Goal: Task Accomplishment & Management: Complete application form

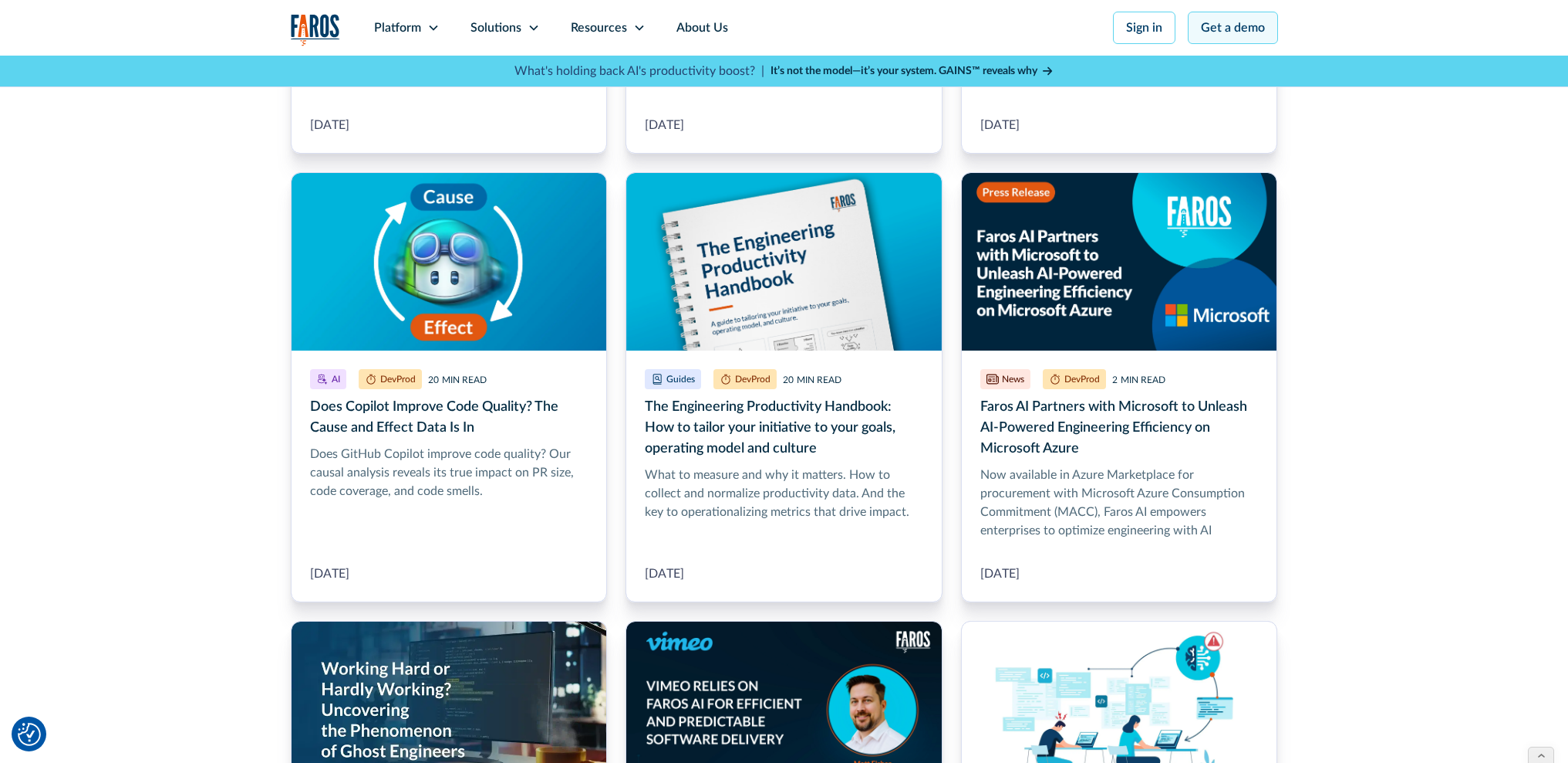
click at [1222, 23] on link "Get a demo" at bounding box center [1232, 28] width 91 height 33
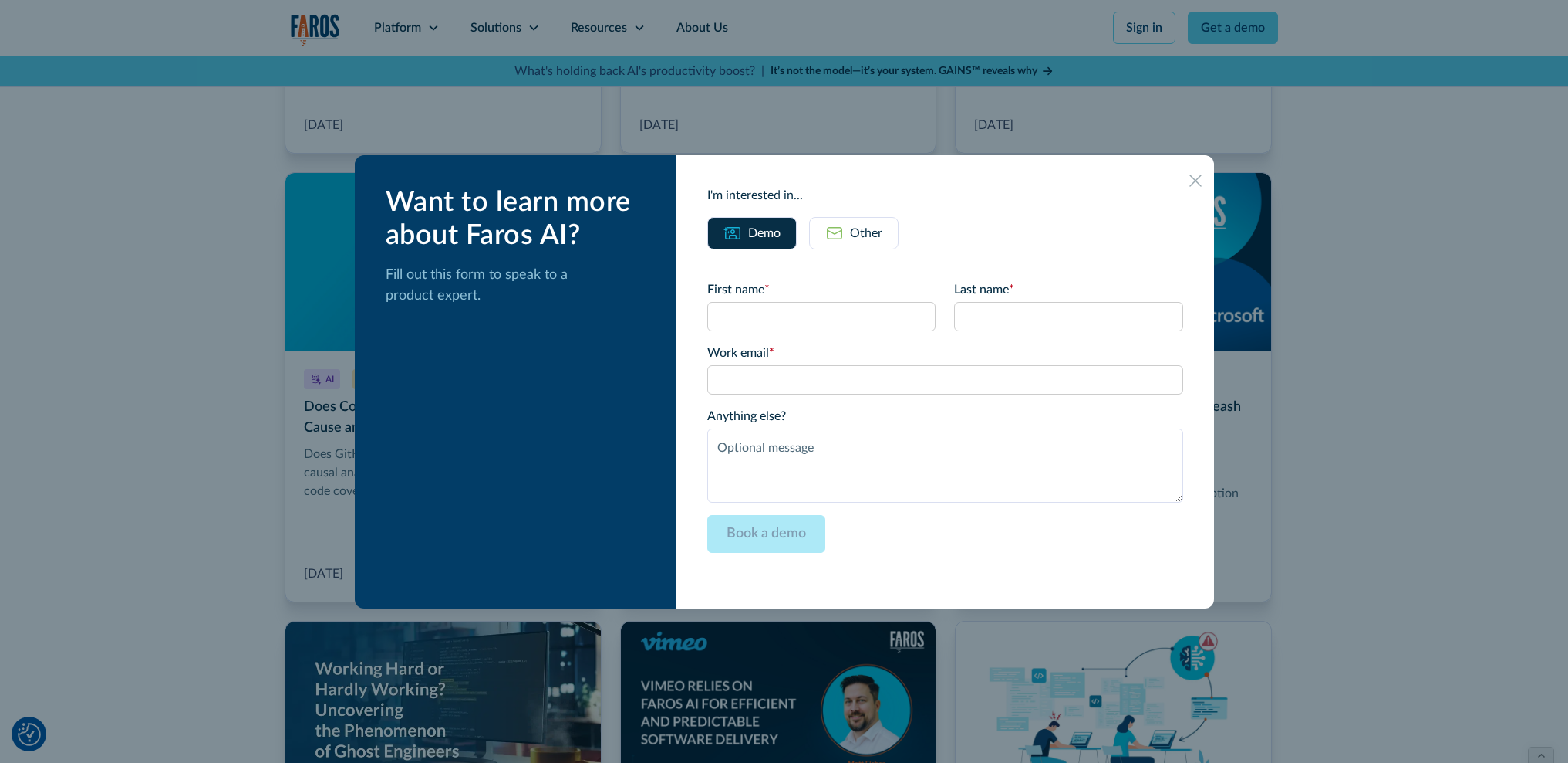
click at [1190, 176] on icon at bounding box center [1196, 180] width 12 height 12
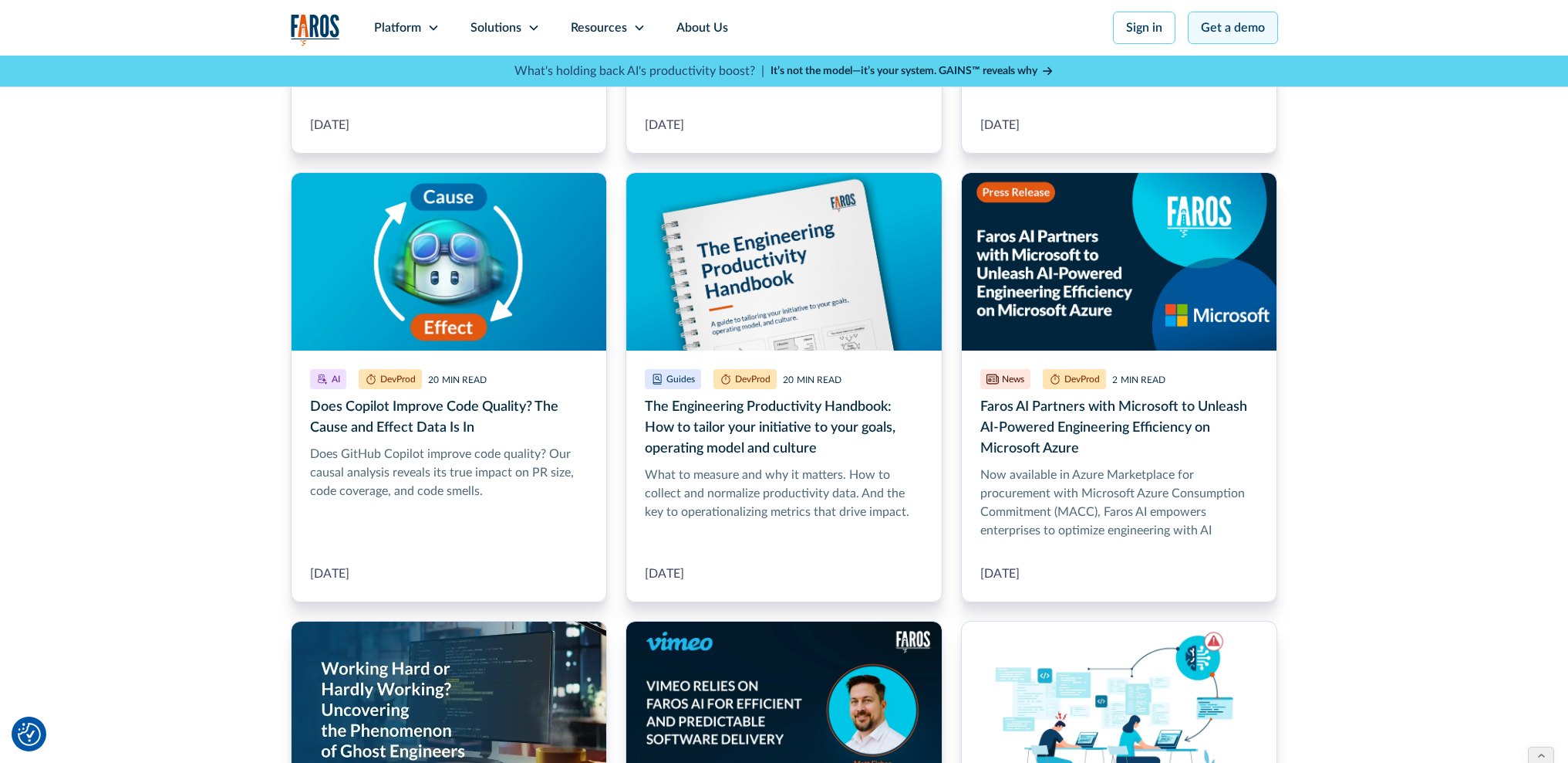
click at [1258, 40] on link "Get a demo" at bounding box center [1232, 28] width 91 height 33
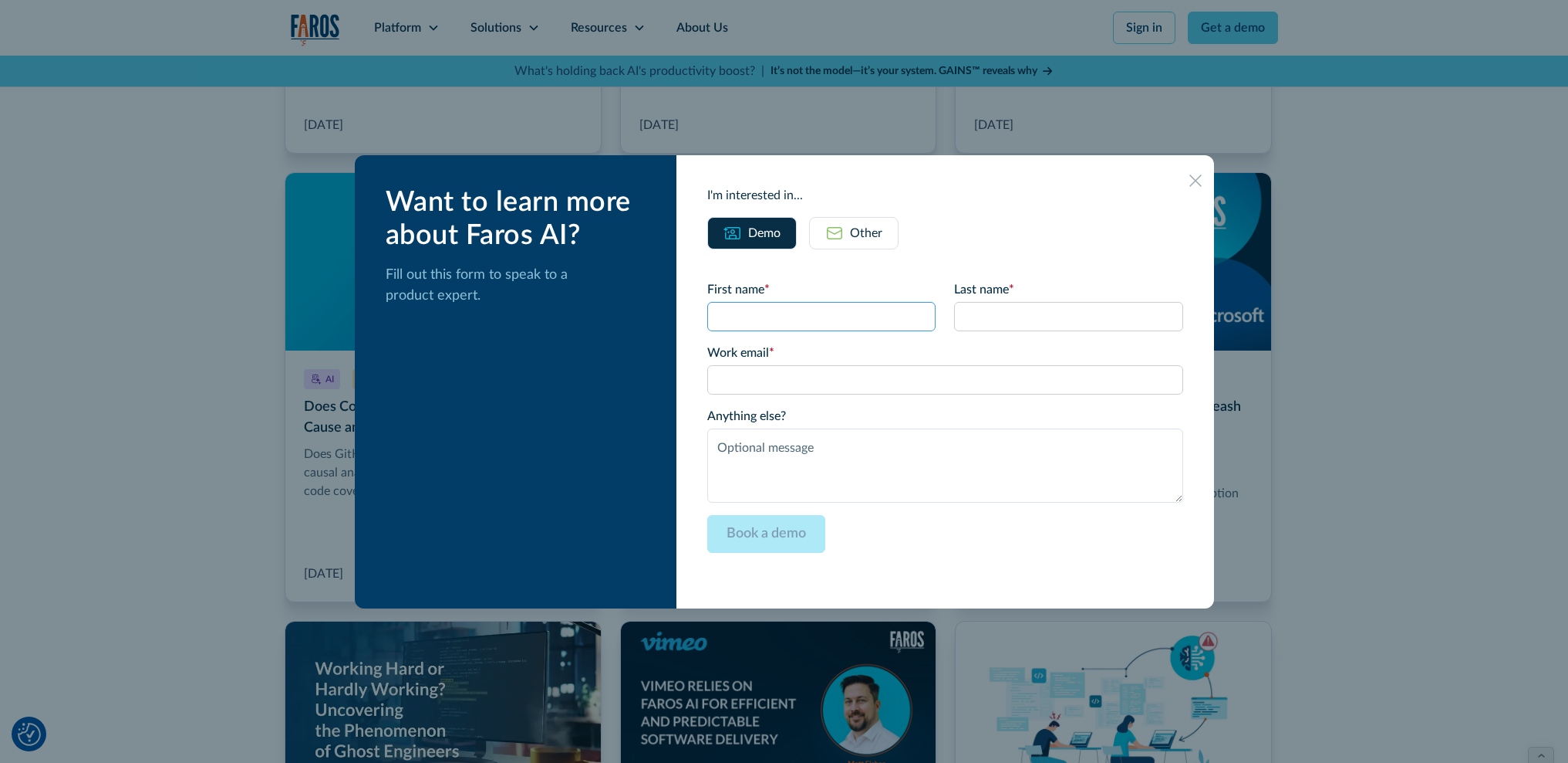
click at [763, 314] on input "First name *" at bounding box center [821, 316] width 228 height 29
click at [1033, 315] on input "Last name *" at bounding box center [1067, 316] width 228 height 29
click at [797, 387] on input "Work email *" at bounding box center [945, 380] width 475 height 29
click at [806, 464] on textarea "Anything else?" at bounding box center [945, 465] width 475 height 74
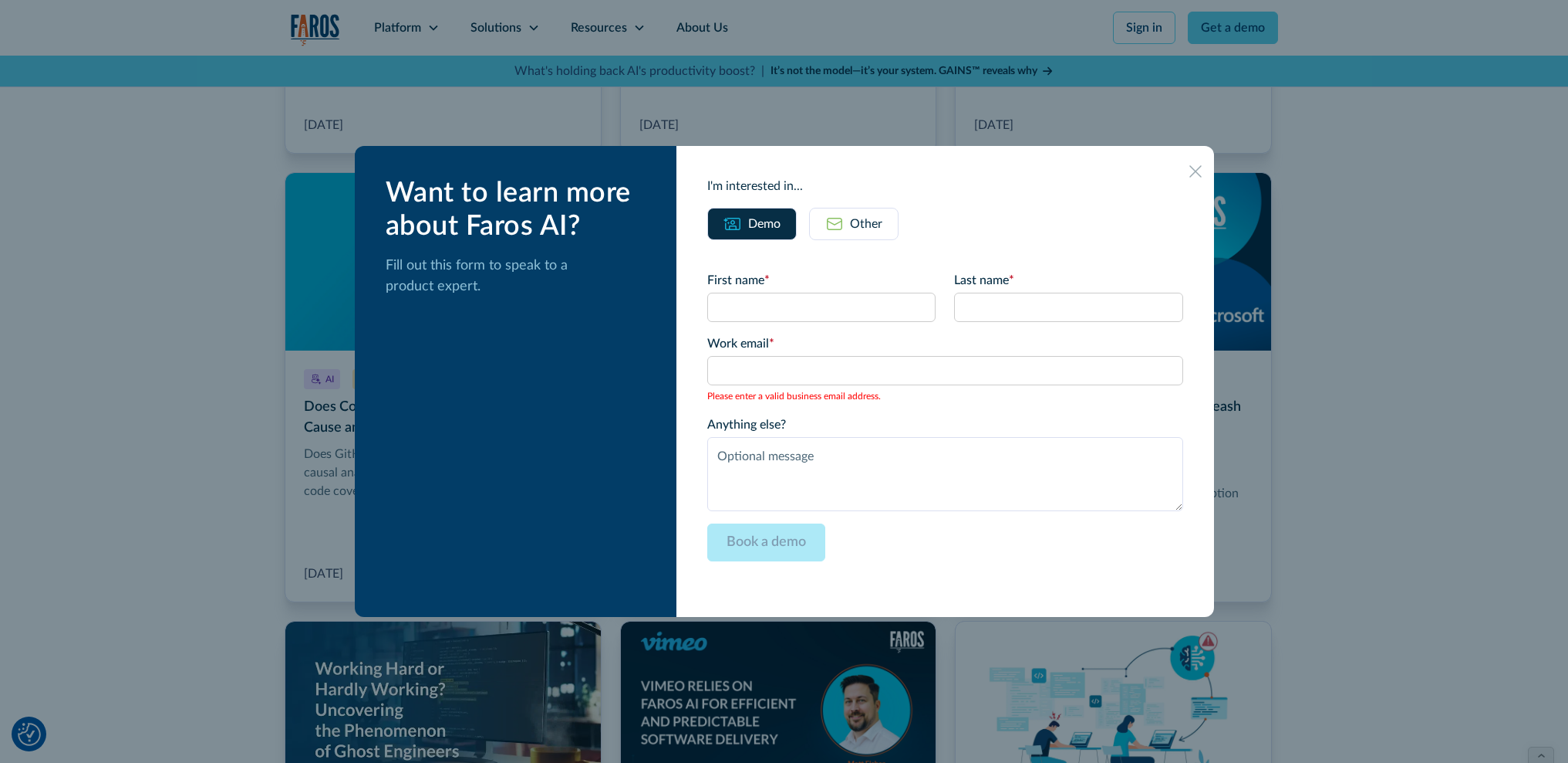
click at [870, 224] on div "Other" at bounding box center [866, 223] width 33 height 19
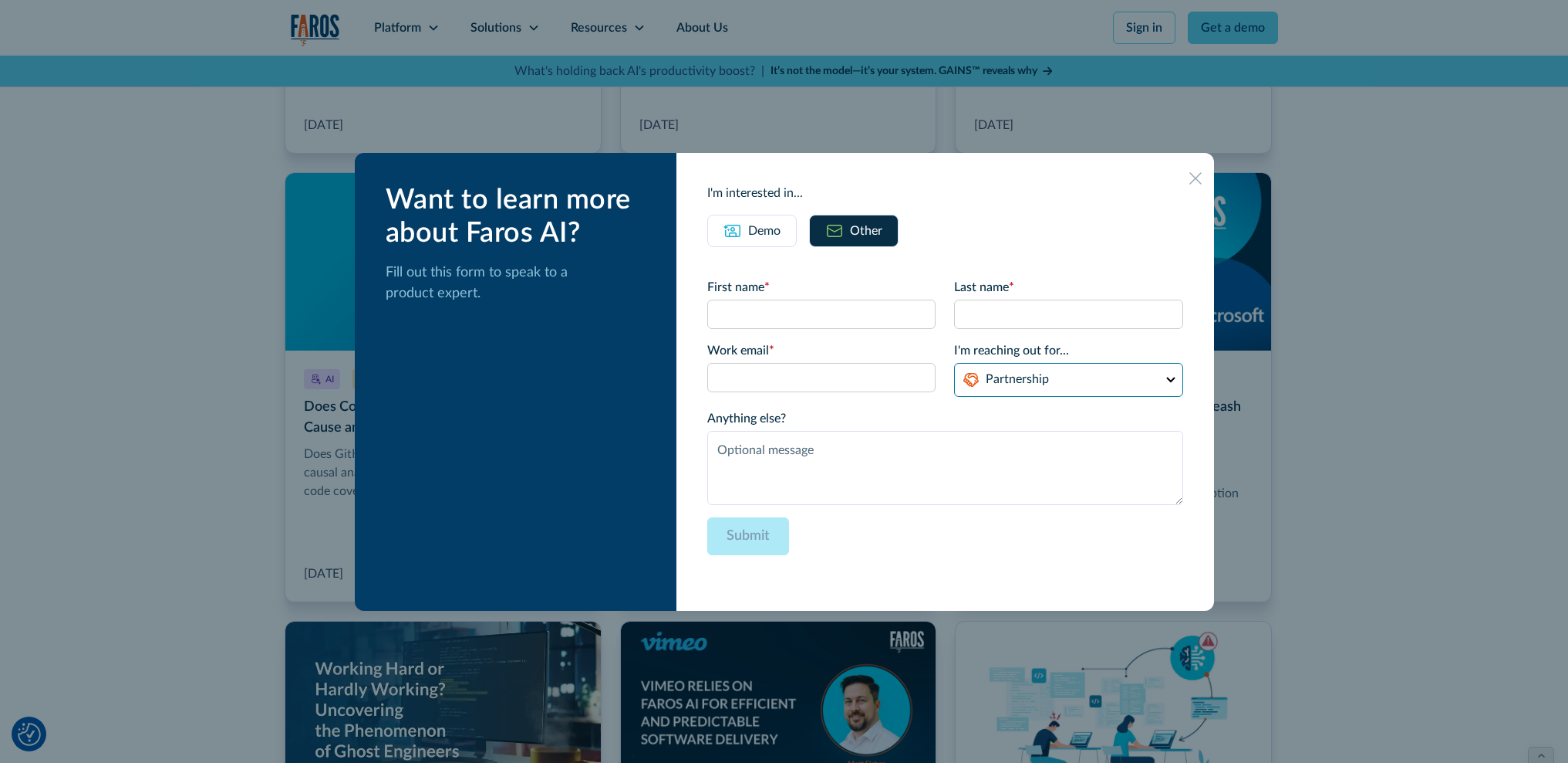
click at [1015, 379] on select "Partnership Support Other" at bounding box center [1067, 380] width 228 height 34
drag, startPoint x: 954, startPoint y: 351, endPoint x: 1073, endPoint y: 356, distance: 119.1
click at [1073, 356] on label "I'm reaching out for..." at bounding box center [1067, 350] width 228 height 19
click at [1190, 178] on icon at bounding box center [1196, 178] width 12 height 12
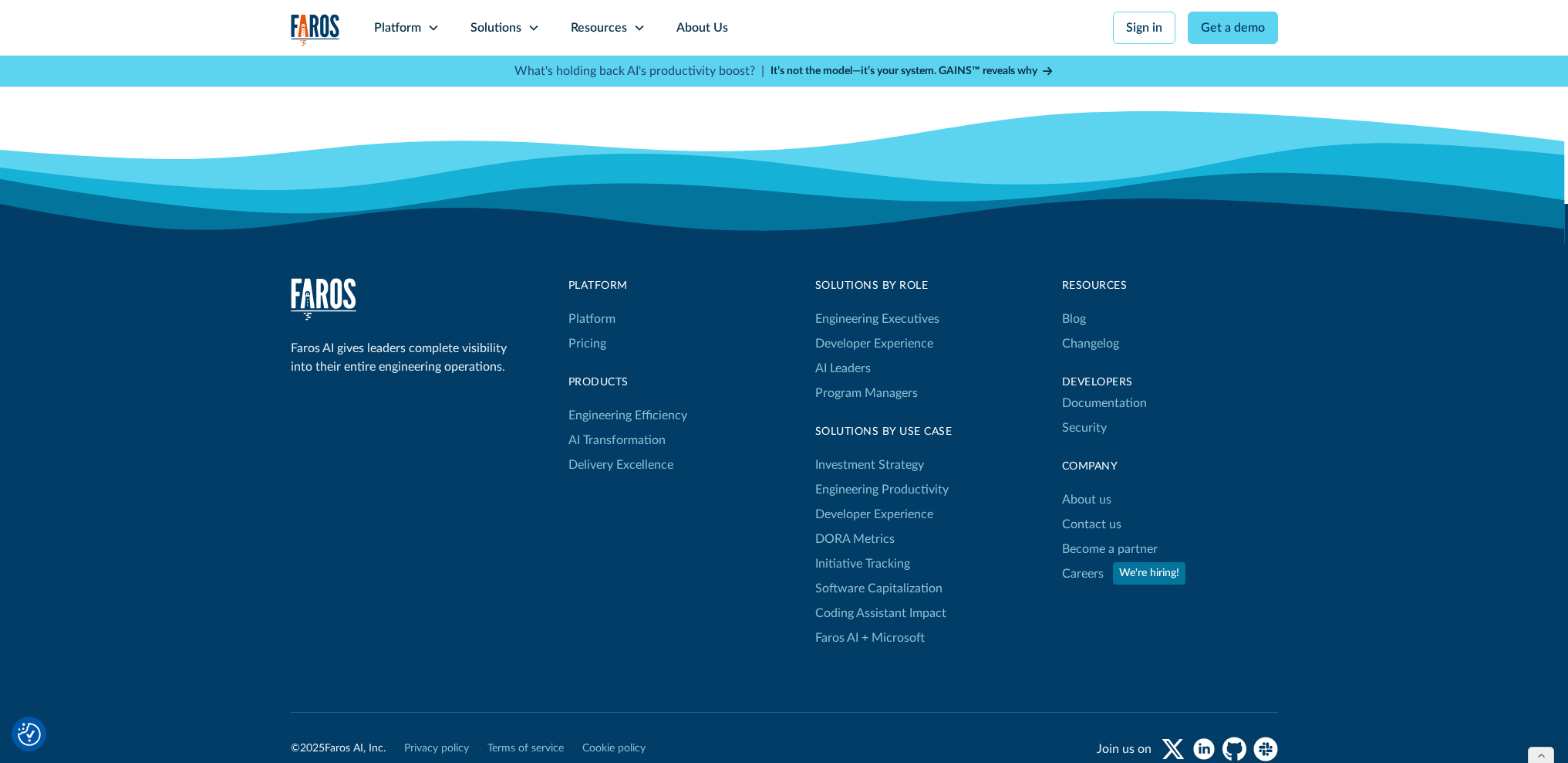
scroll to position [4446, 0]
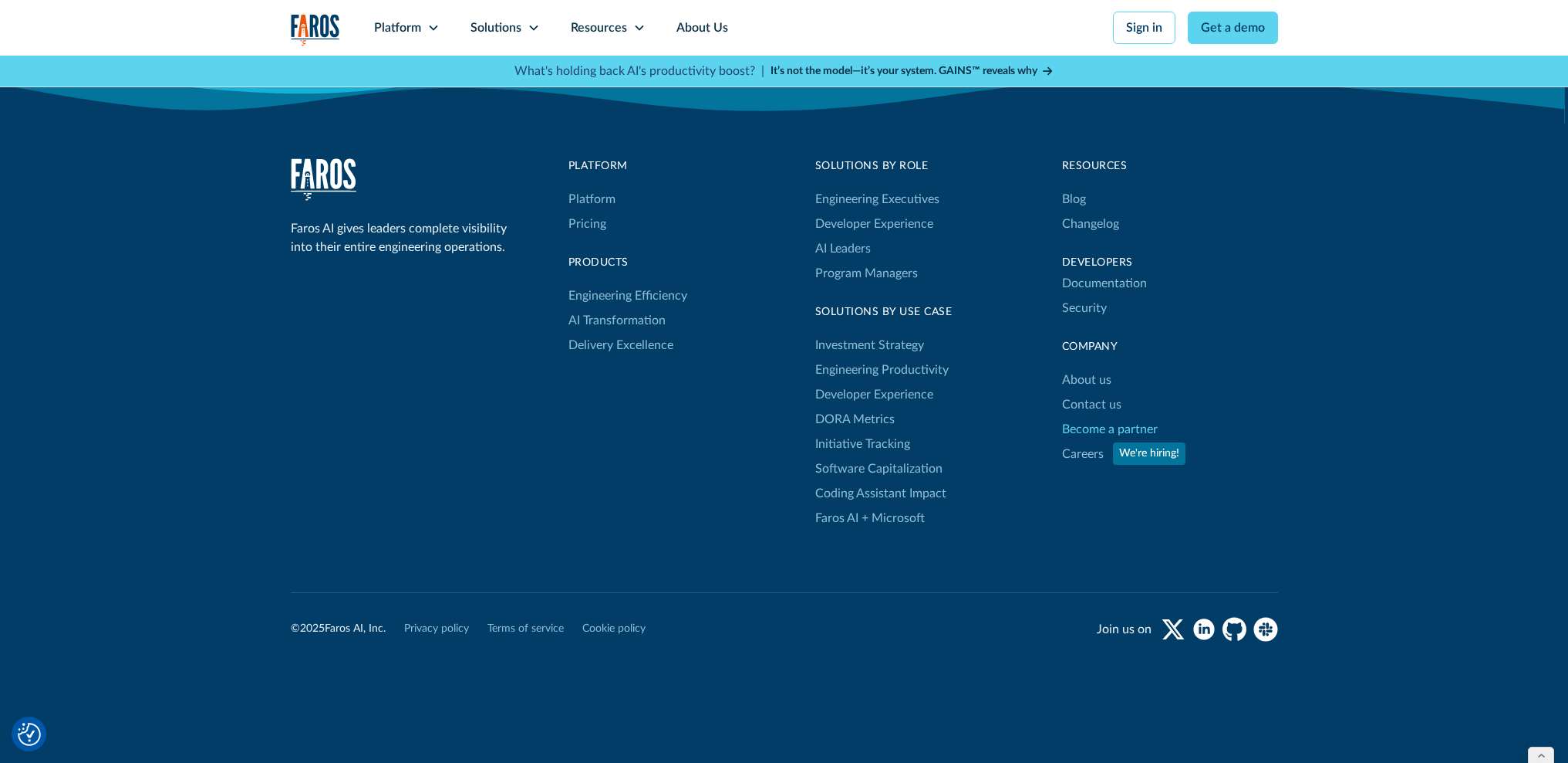
click at [1095, 416] on link "Become a partner" at bounding box center [1110, 428] width 96 height 25
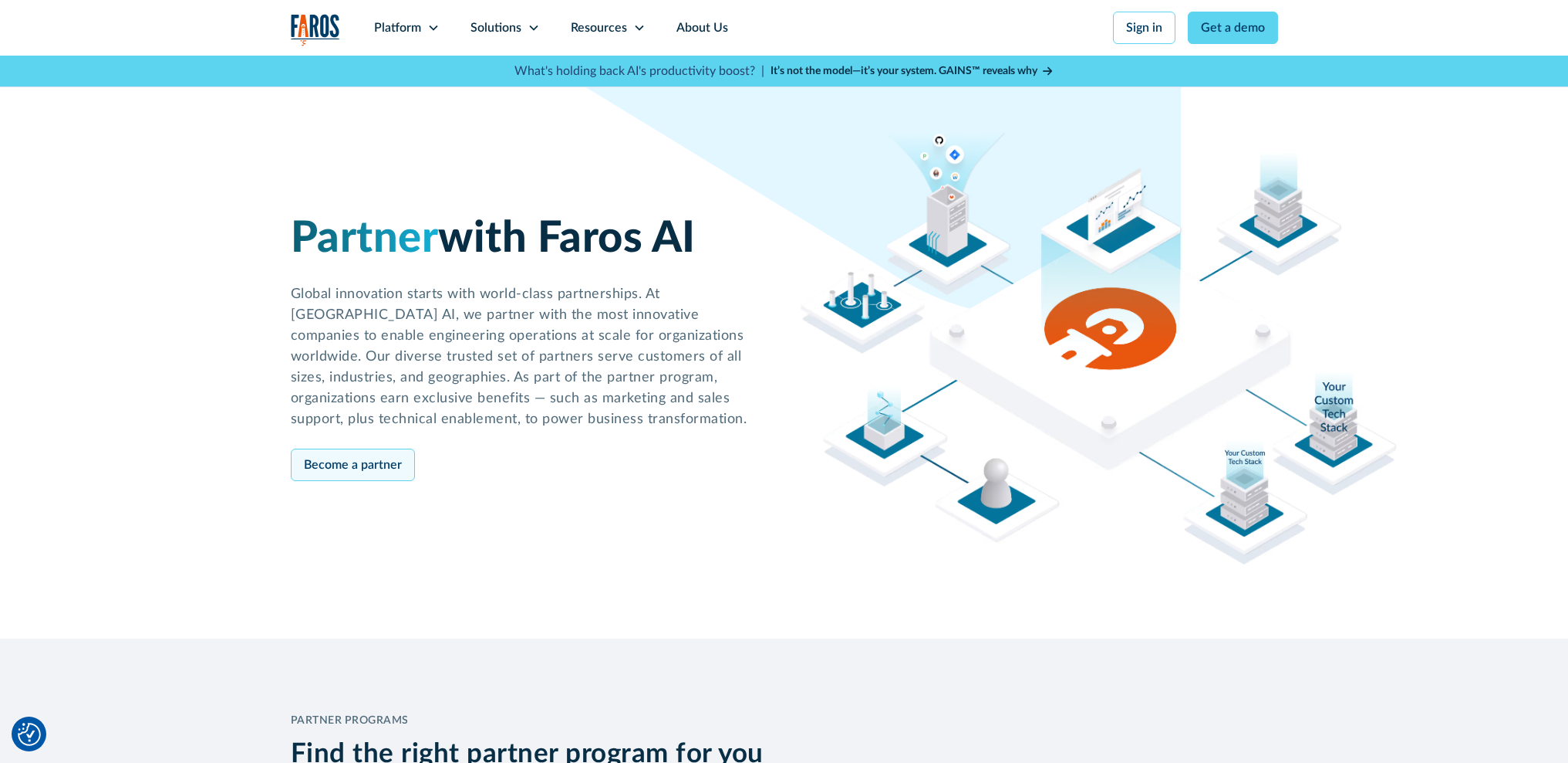
click at [363, 459] on link "Become a partner" at bounding box center [352, 464] width 124 height 33
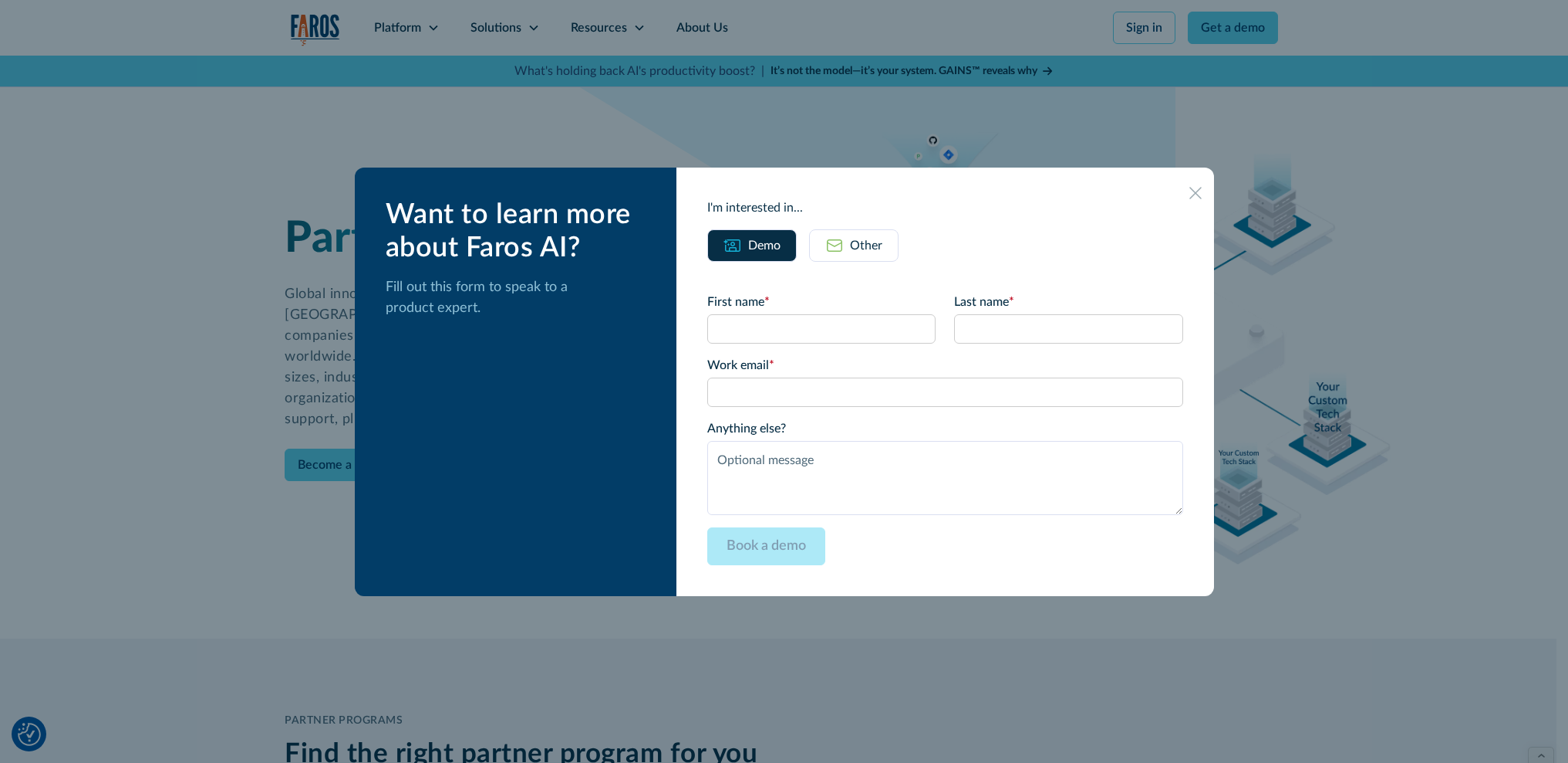
click at [1190, 198] on div at bounding box center [1196, 192] width 12 height 12
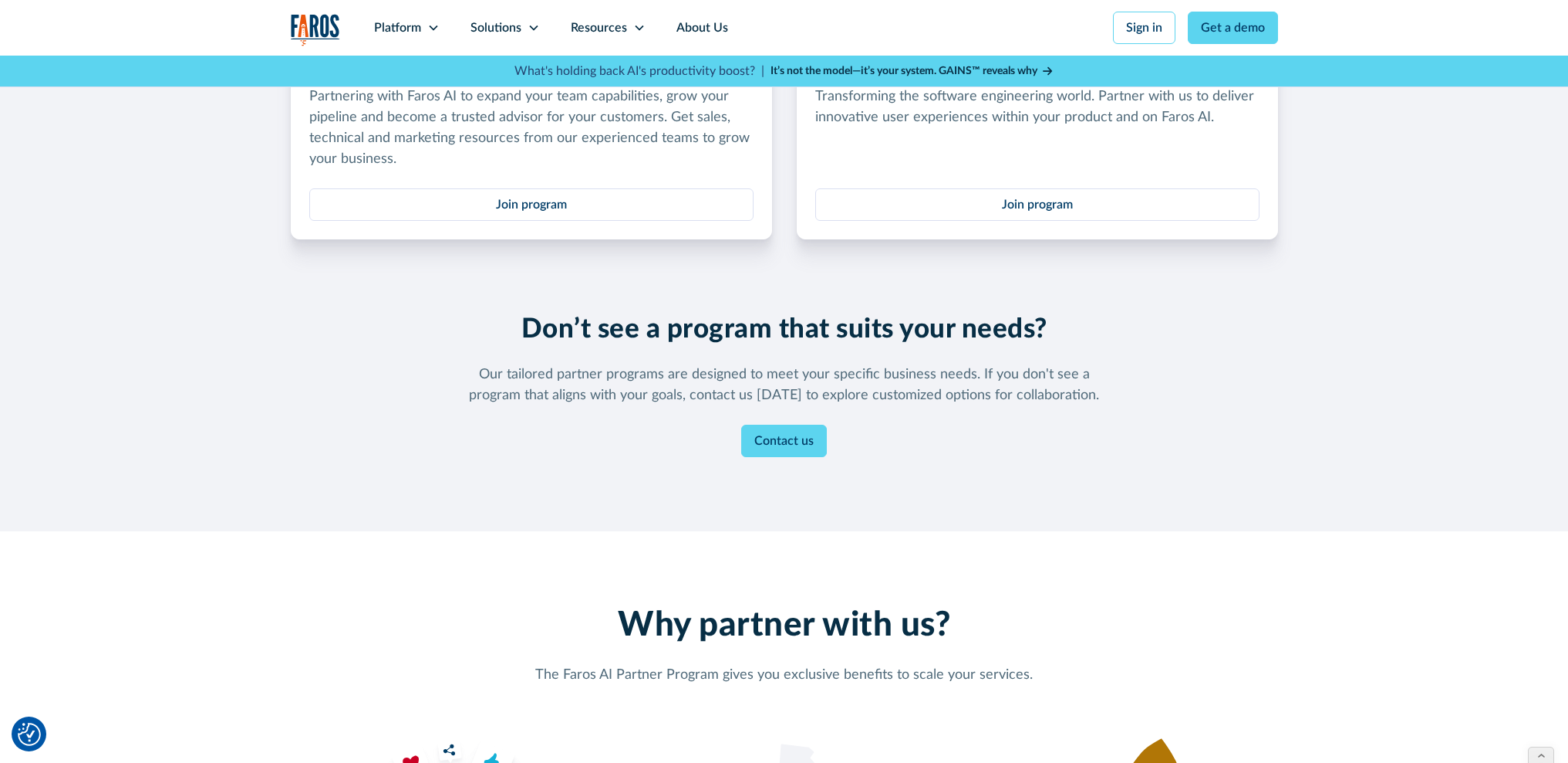
scroll to position [1284, 0]
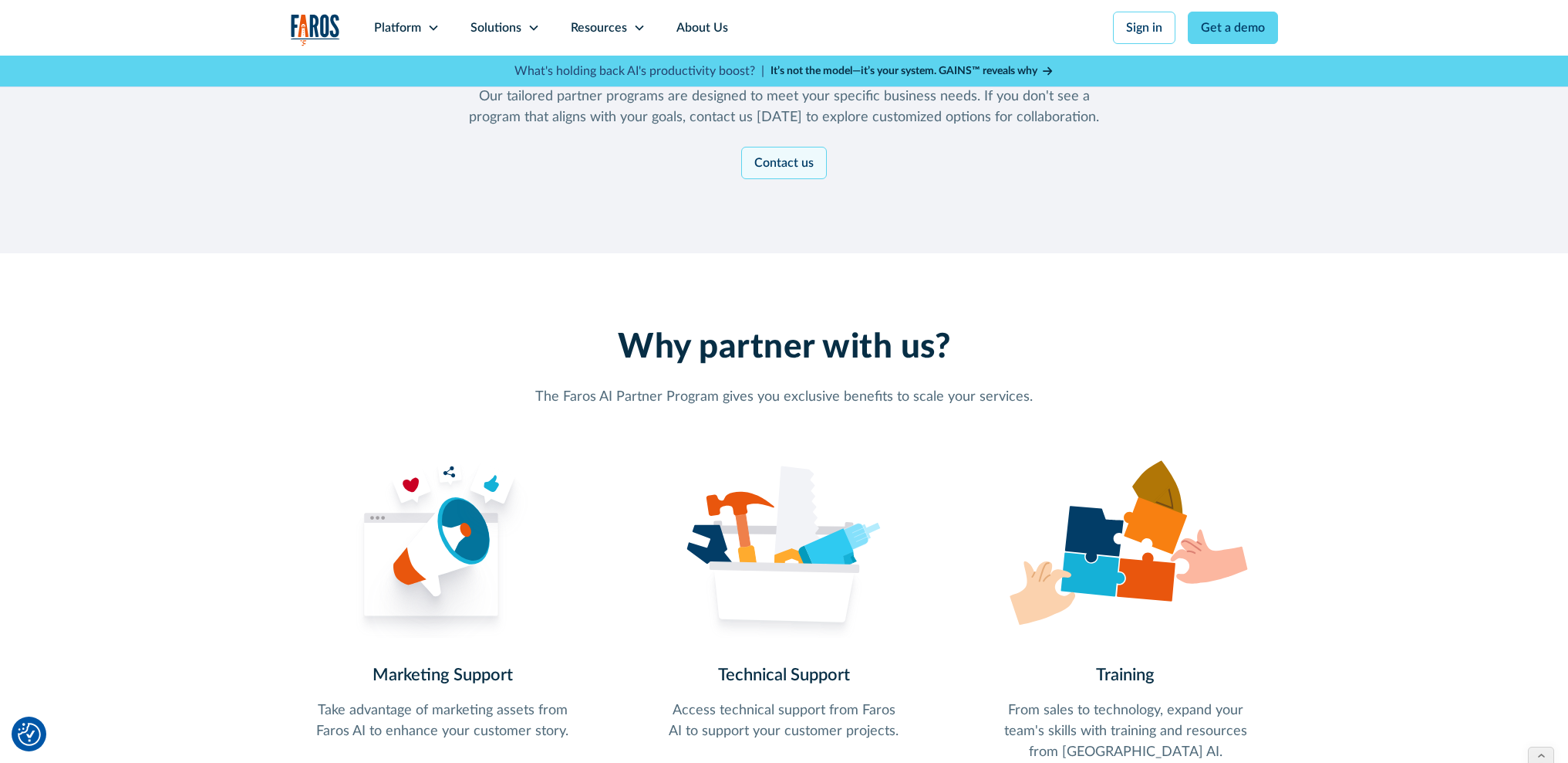
click at [777, 168] on link "Contact us" at bounding box center [784, 162] width 86 height 33
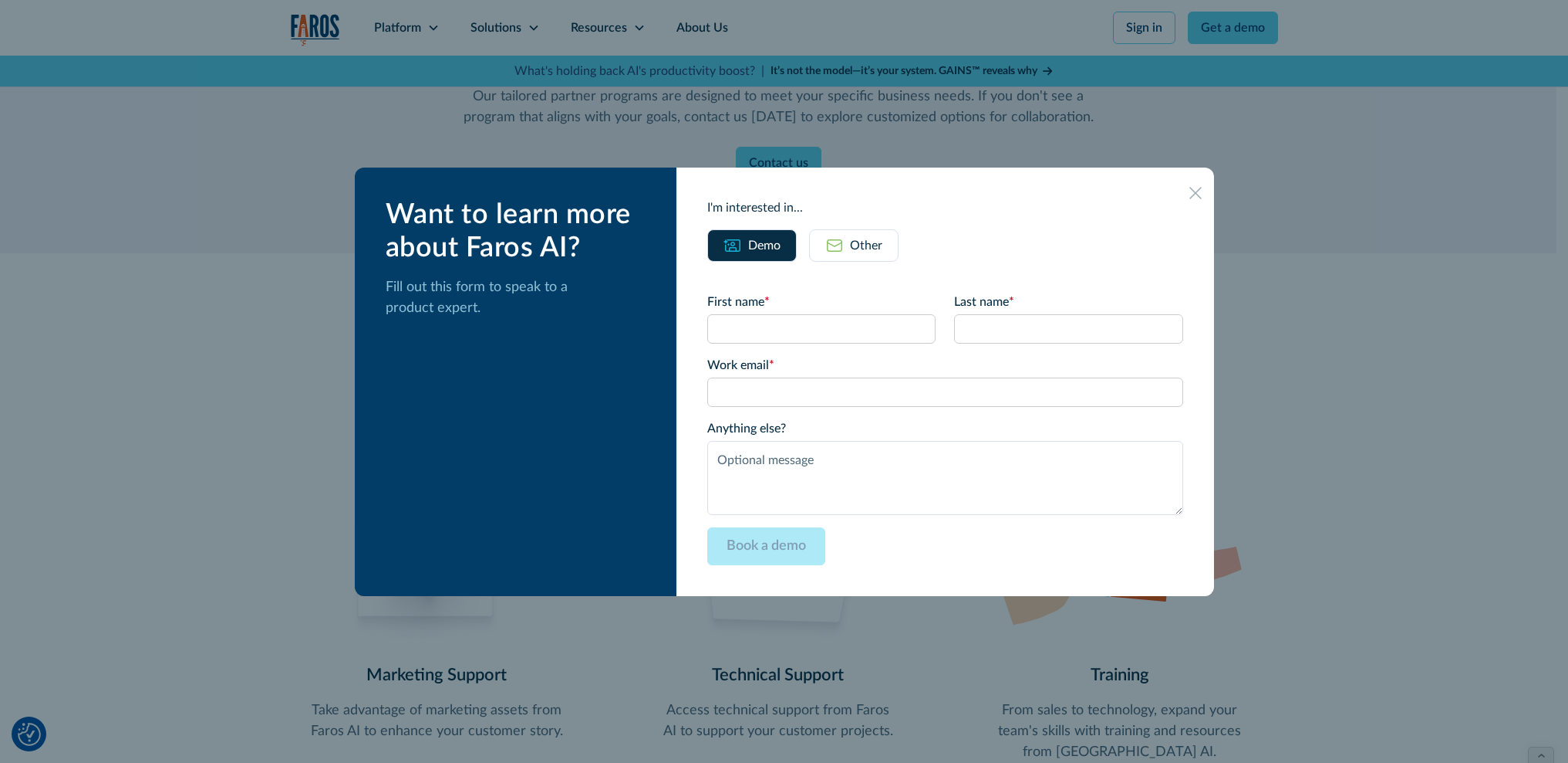
click at [1190, 194] on icon at bounding box center [1196, 193] width 12 height 12
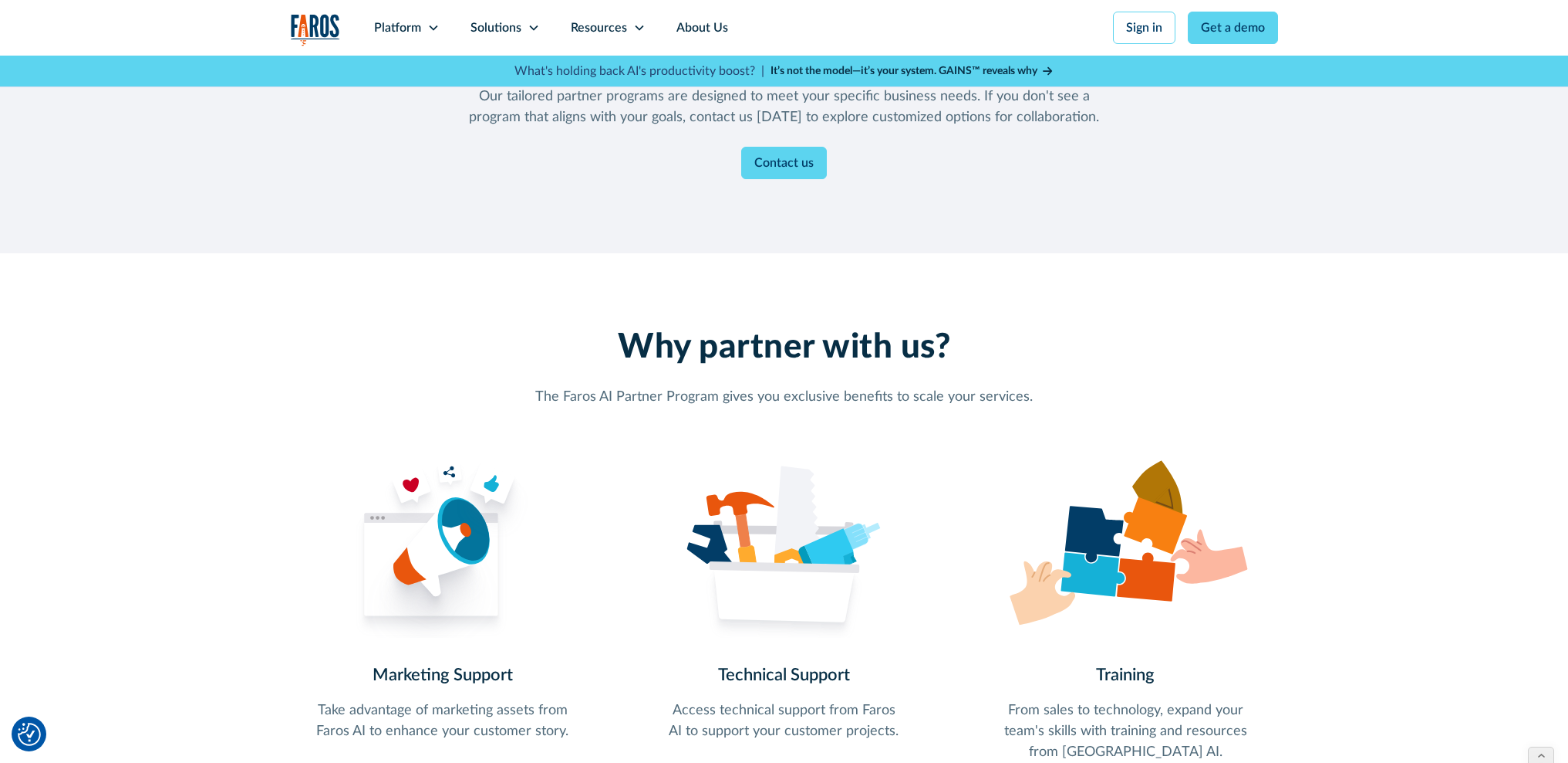
scroll to position [1809, 0]
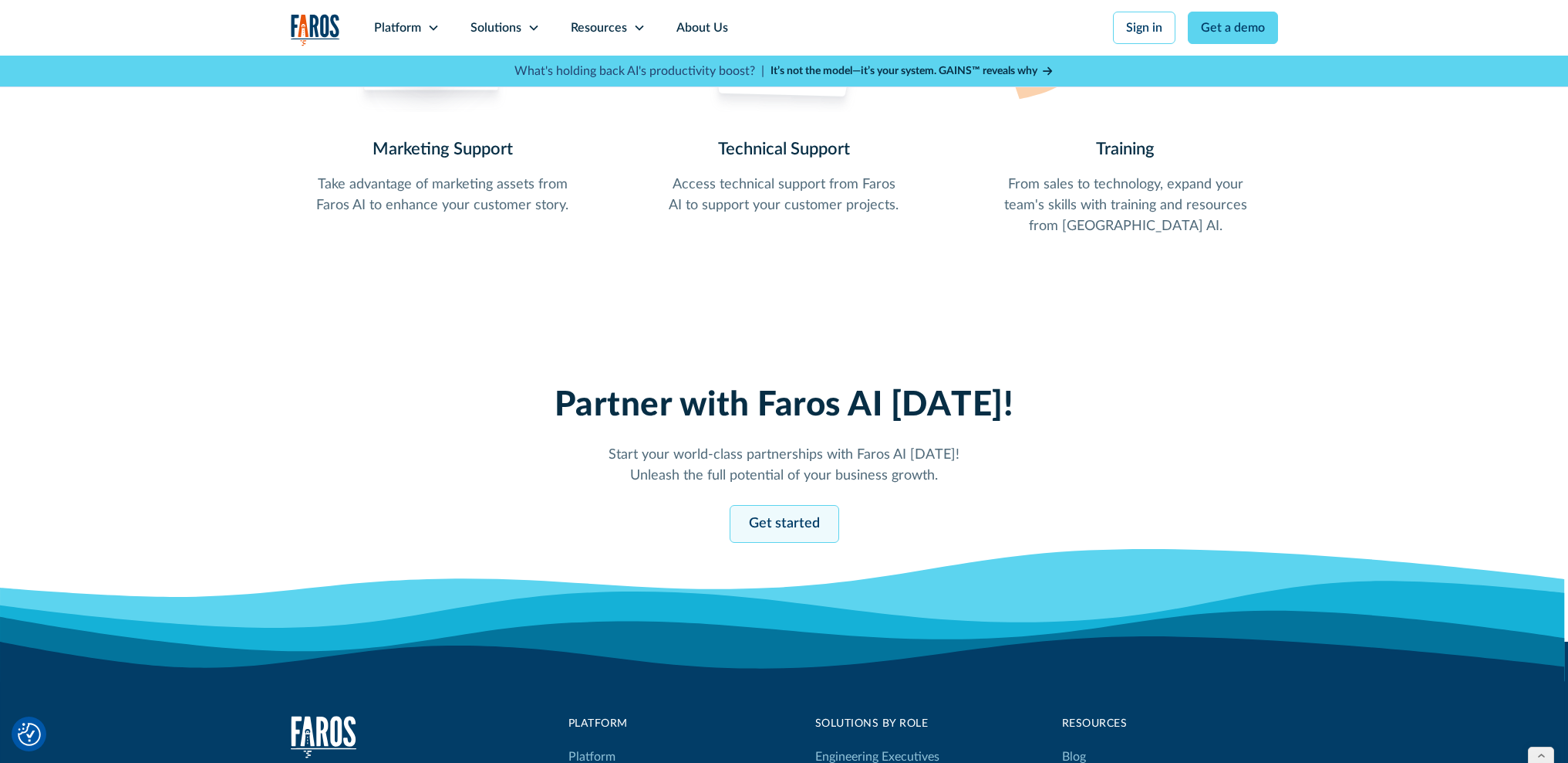
click at [767, 513] on link "Get started" at bounding box center [784, 524] width 110 height 38
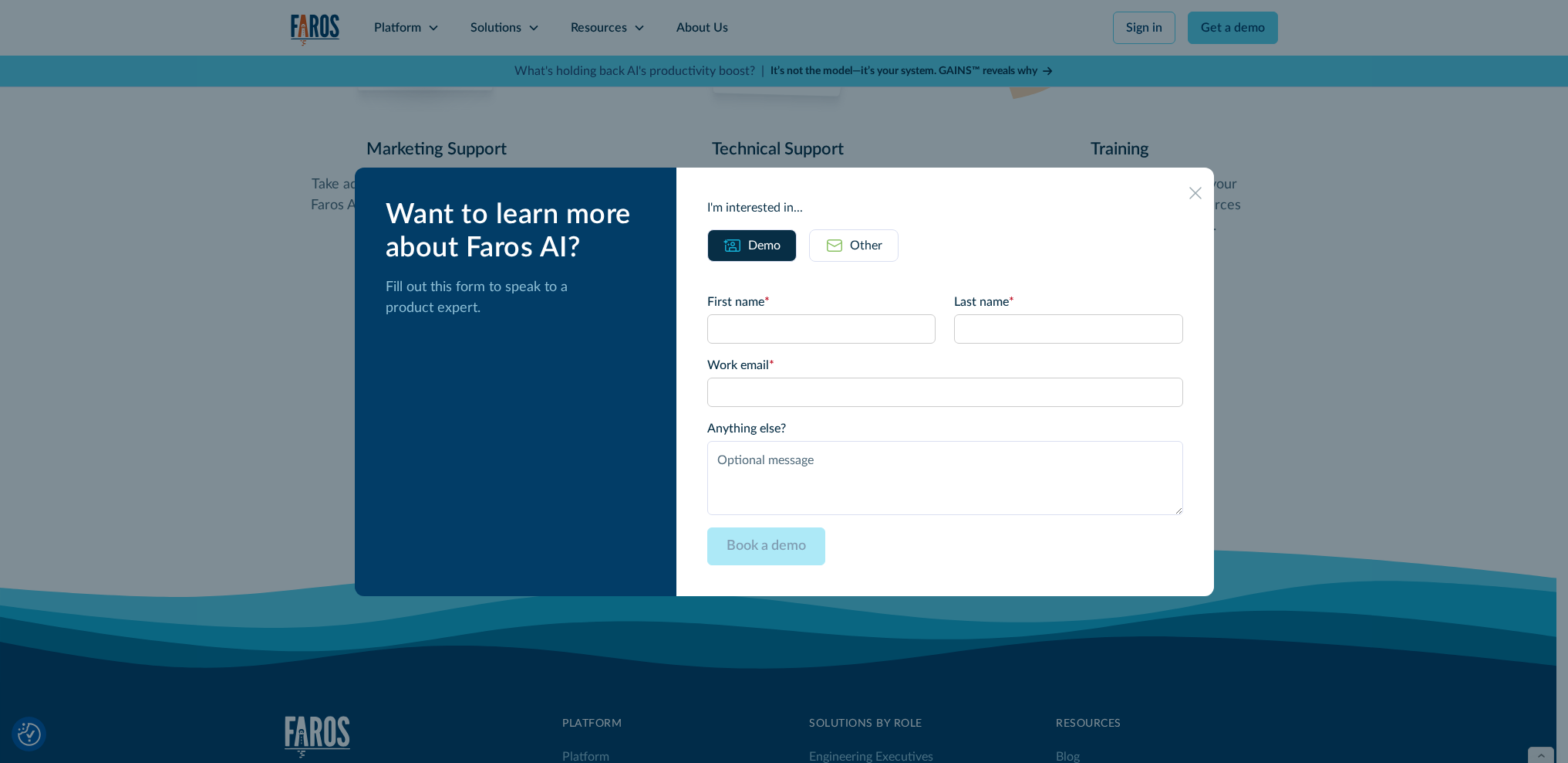
click at [844, 249] on img at bounding box center [834, 245] width 19 height 19
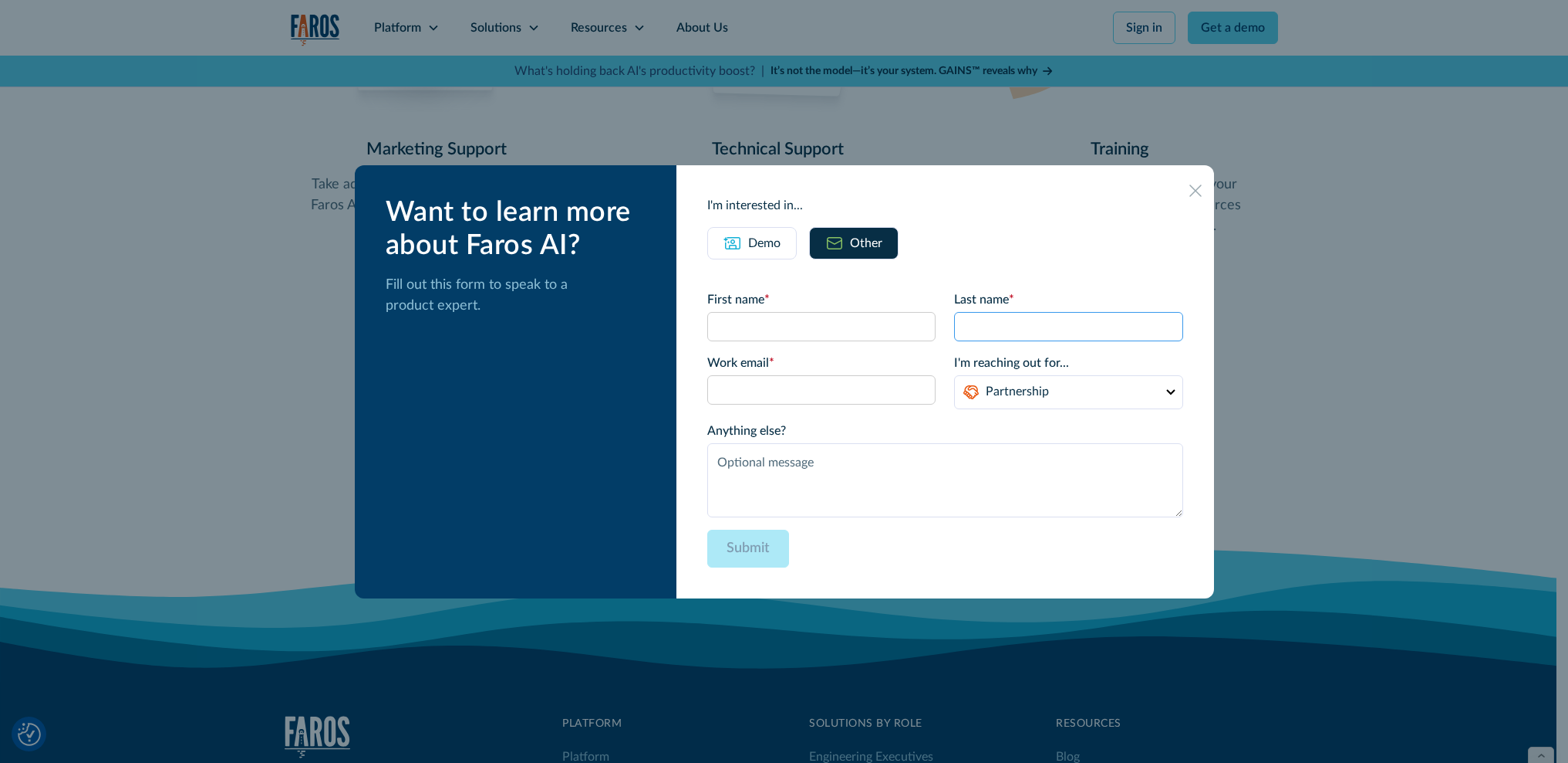
click at [1046, 328] on input "Email Form" at bounding box center [1067, 326] width 228 height 29
click at [1052, 399] on select "Partnership Support Other" at bounding box center [1067, 392] width 228 height 34
click at [1190, 189] on icon at bounding box center [1196, 190] width 12 height 12
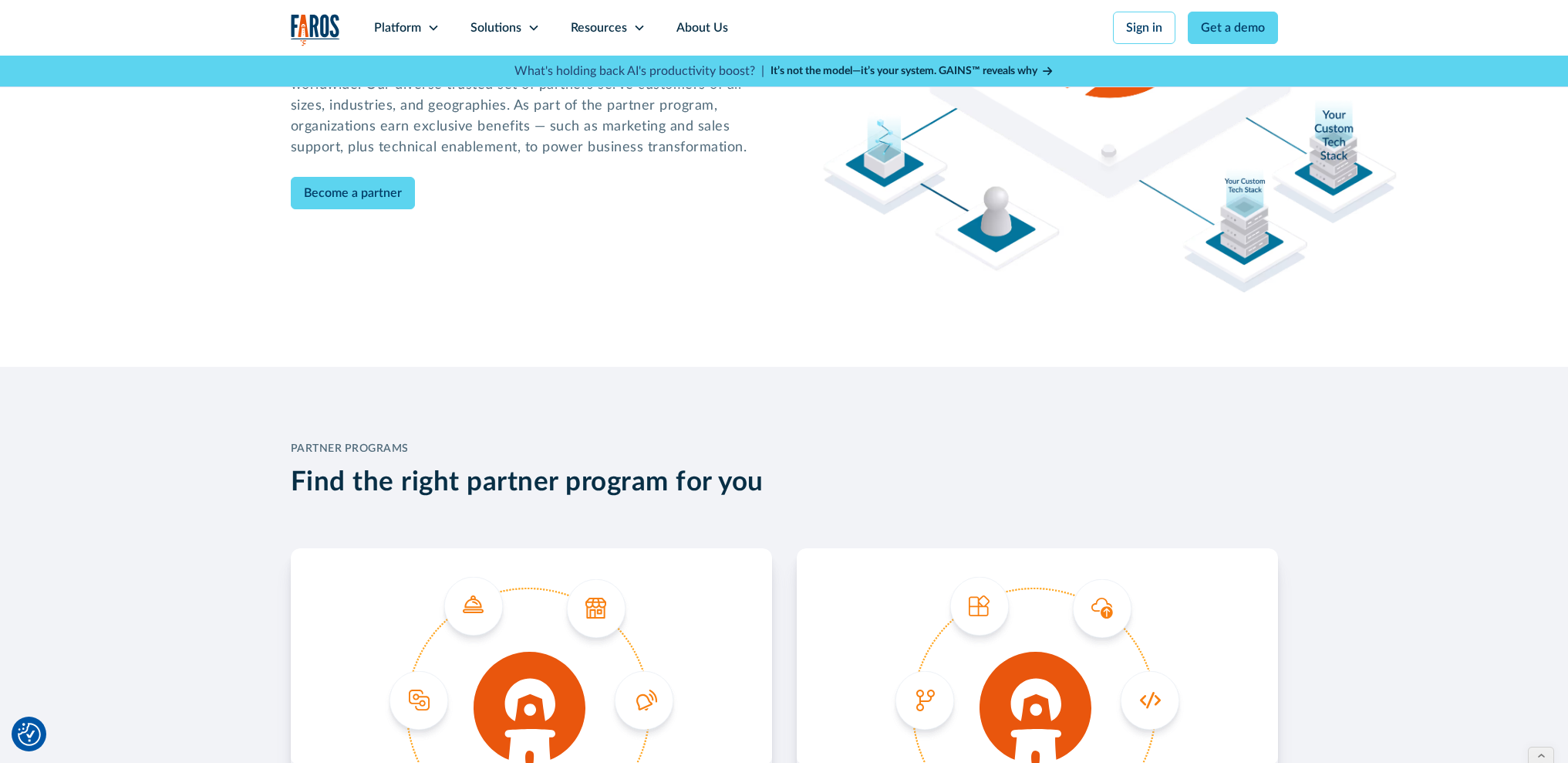
scroll to position [0, 0]
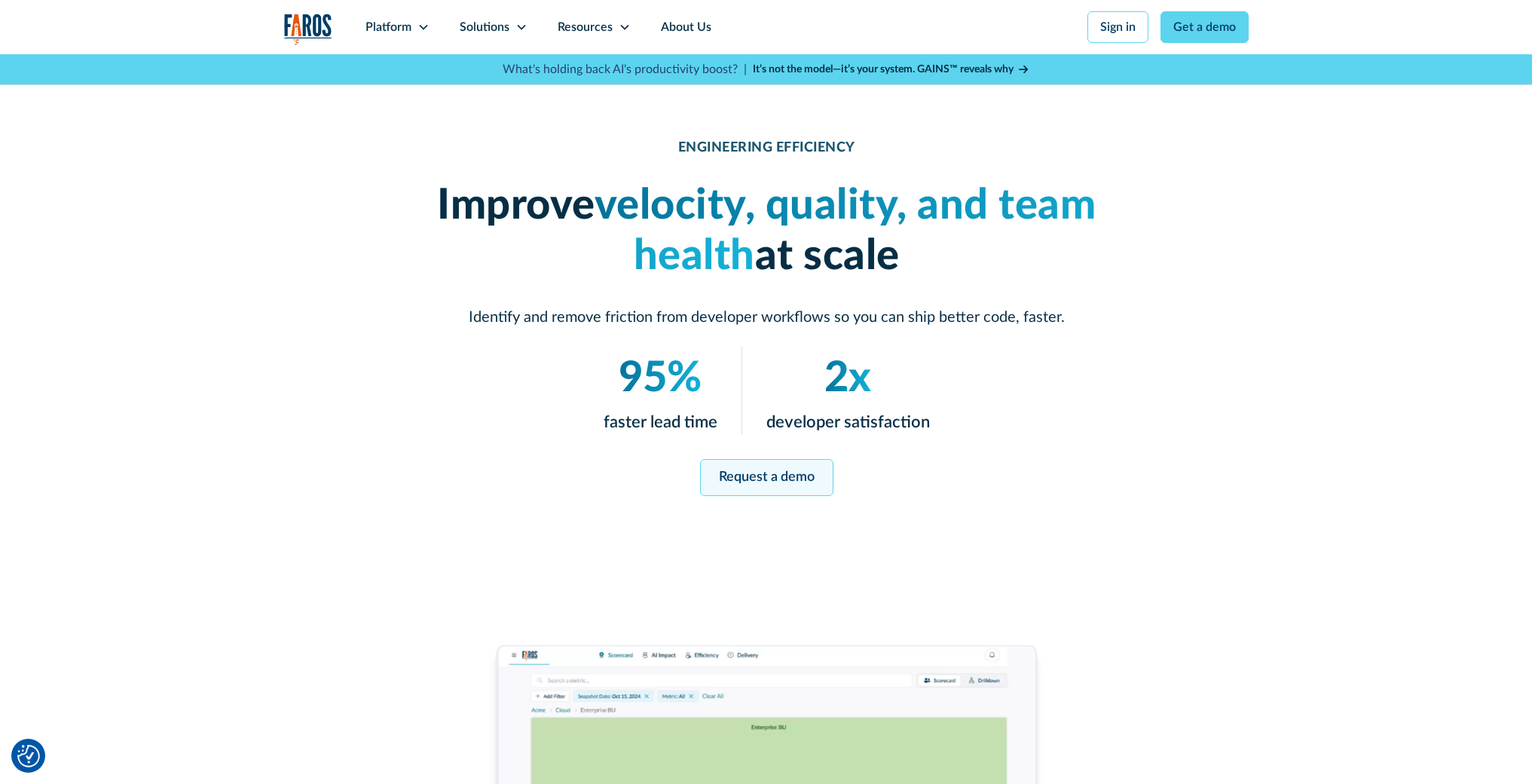
click at [769, 483] on link "Request a demo" at bounding box center [766, 478] width 133 height 37
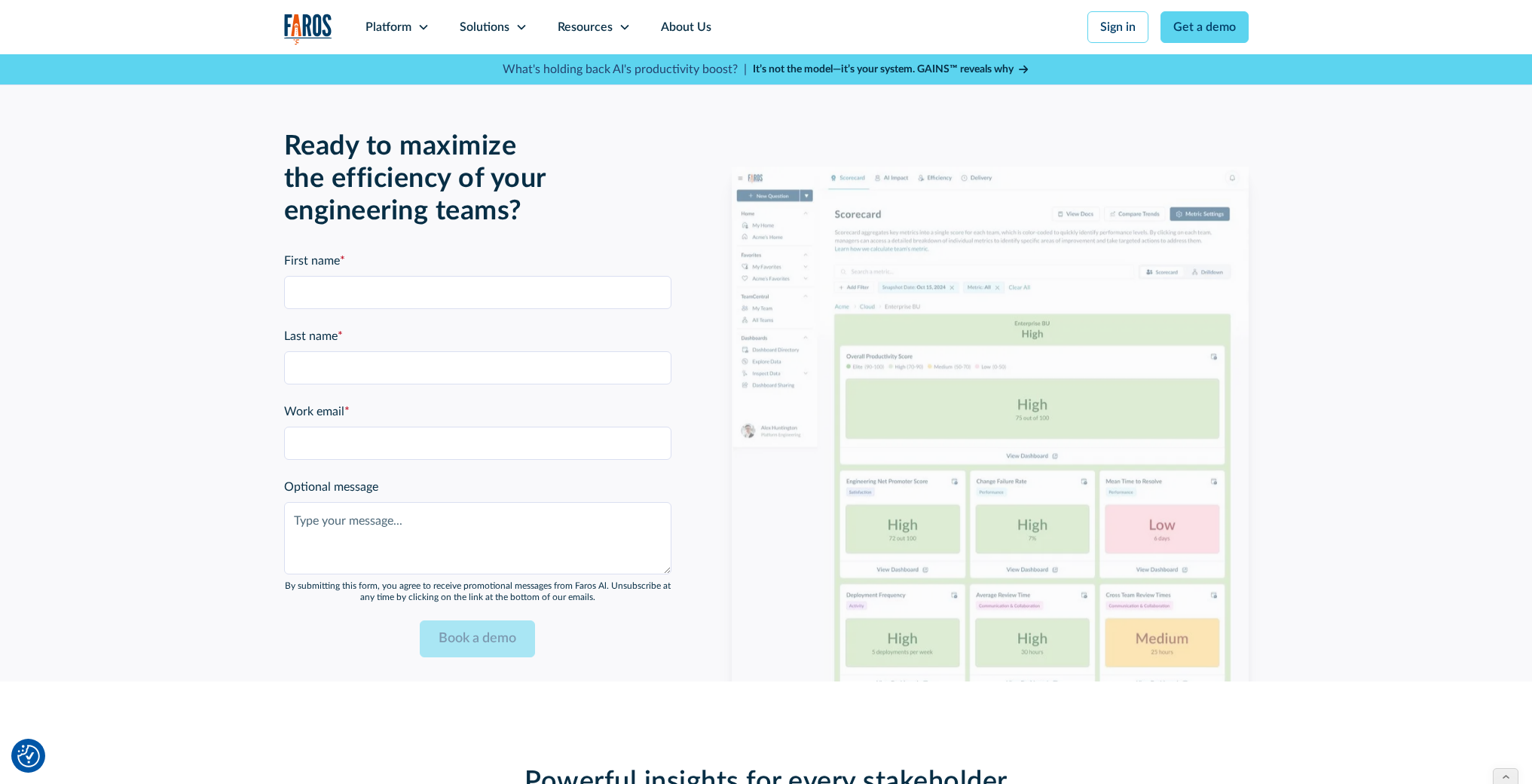
scroll to position [3306, 0]
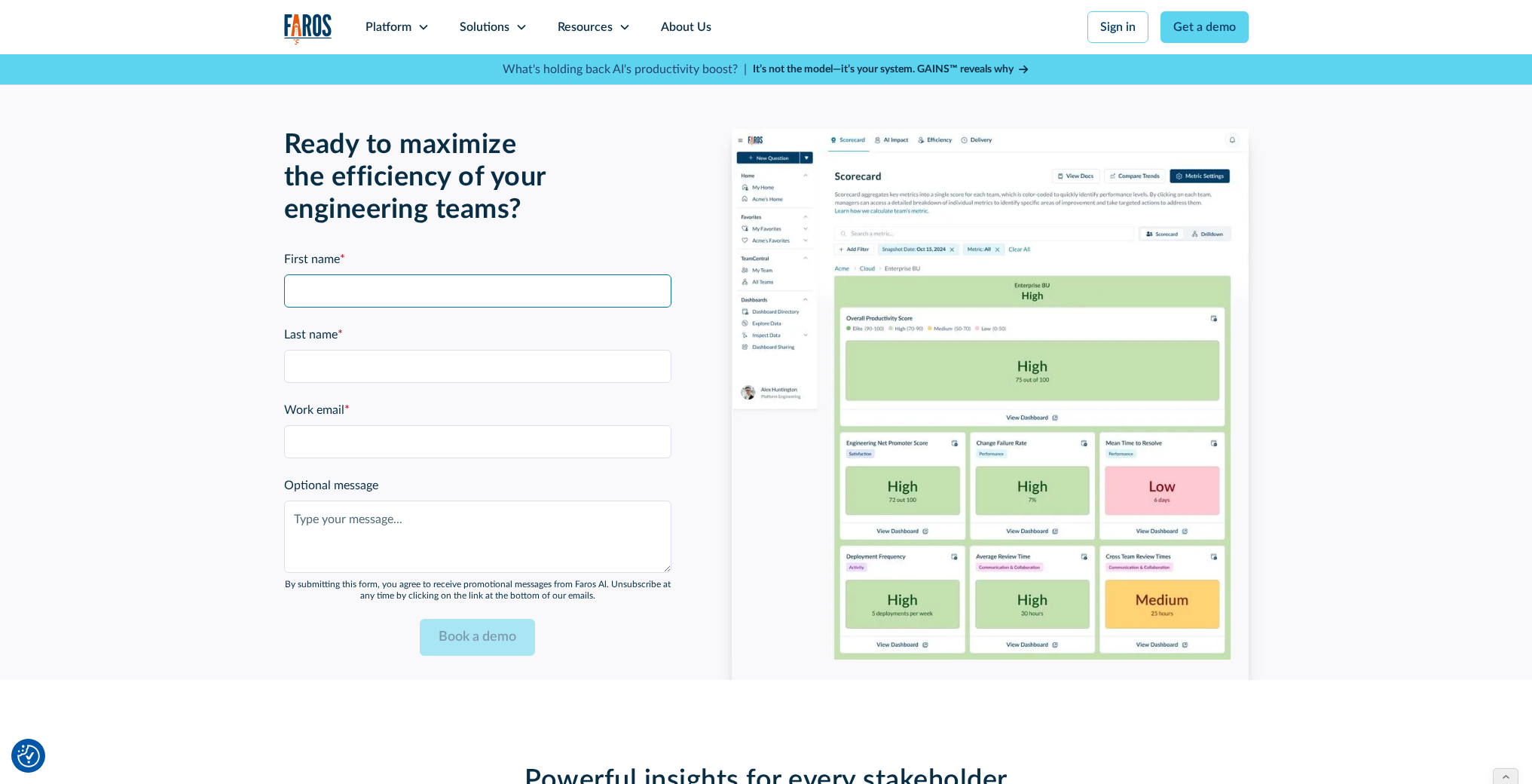
click at [385, 297] on input "First name *" at bounding box center [478, 291] width 387 height 33
type input "Naomi"
type input "Lurie"
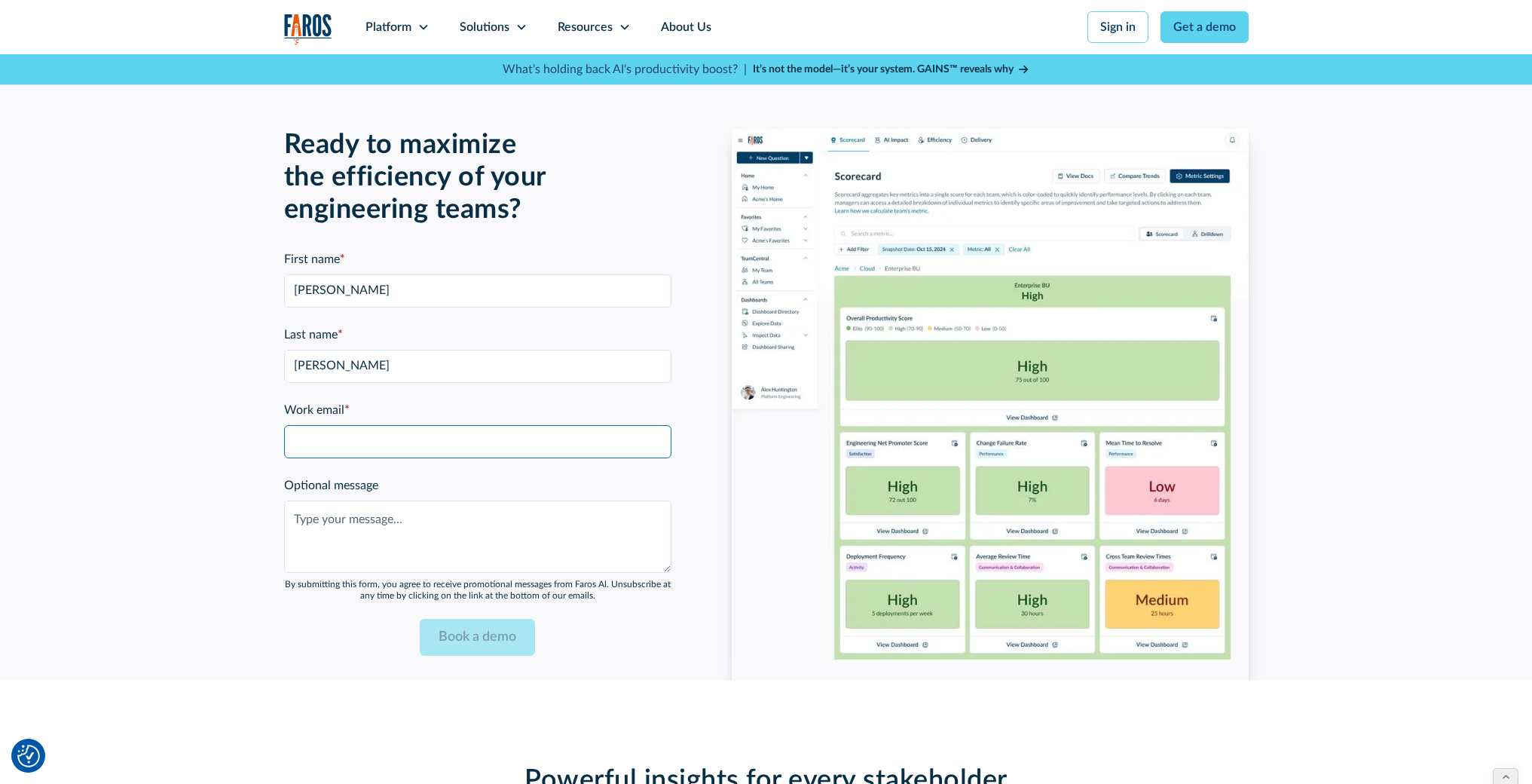
type input "a"
type input "naomi@faros.ai"
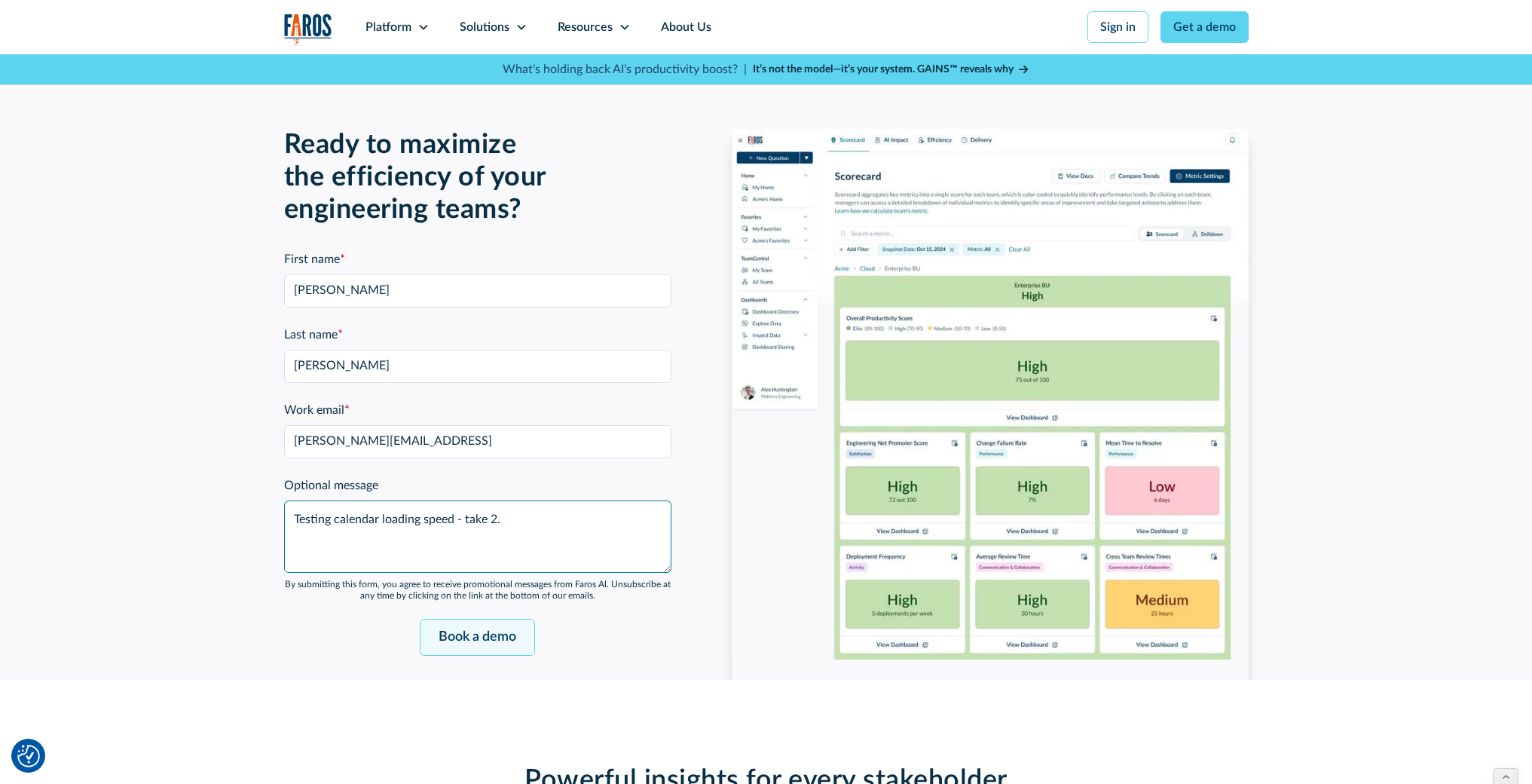
type textarea "Testing calendar loading speed - take 2."
click at [495, 637] on input "Book a demo" at bounding box center [478, 637] width 116 height 37
